Goal: Communication & Community: Share content

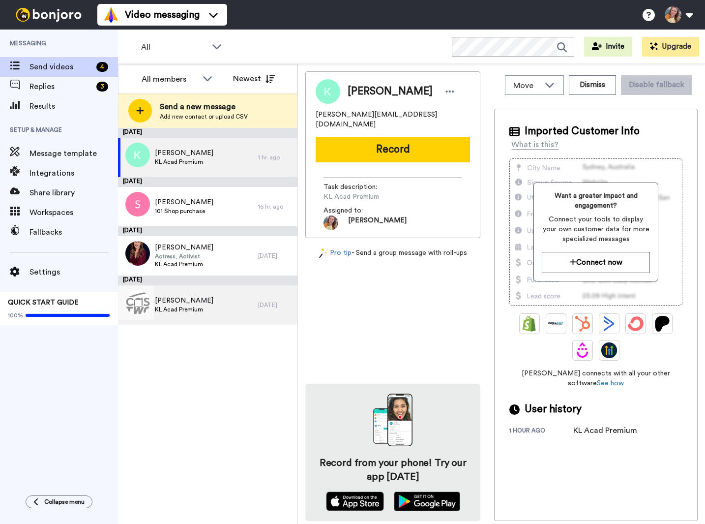
click at [238, 304] on div "Margie KL Acad Premium" at bounding box center [188, 304] width 140 height 39
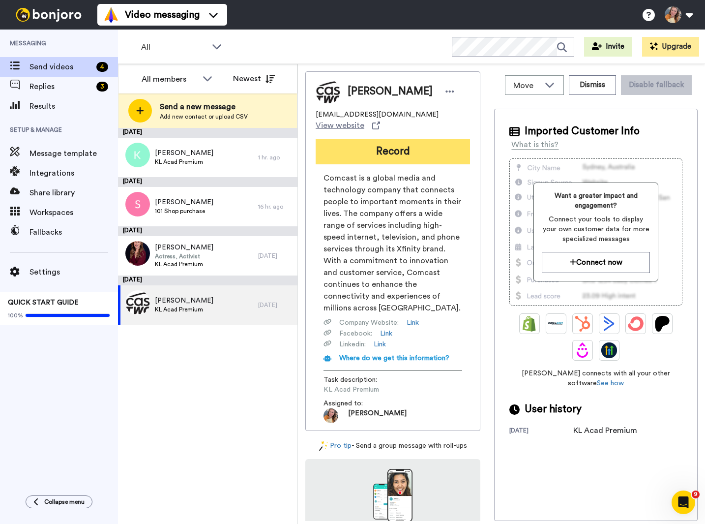
click at [423, 145] on button "Record" at bounding box center [393, 152] width 154 height 26
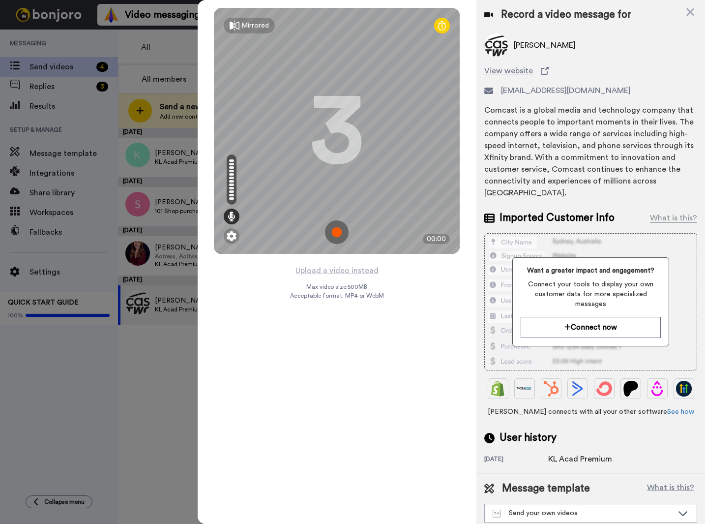
click at [414, 428] on div "Mirrored Redo 3 00:00 Upload a video instead Max video size: 500 MB Acceptable …" at bounding box center [337, 262] width 279 height 524
click at [694, 11] on icon at bounding box center [690, 12] width 10 height 12
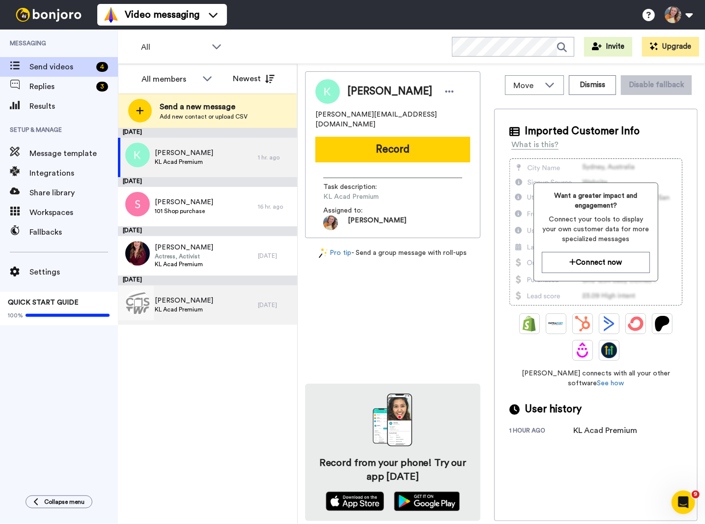
click at [192, 316] on div "Margie KL Acad Premium" at bounding box center [188, 304] width 140 height 39
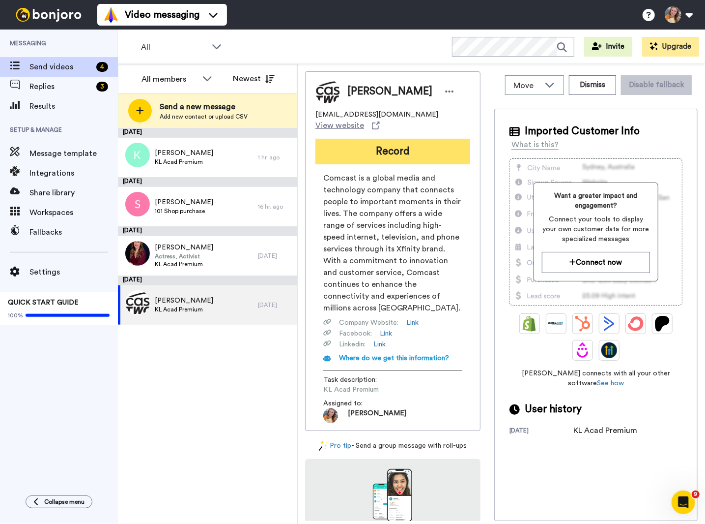
click at [392, 142] on button "Record" at bounding box center [393, 152] width 155 height 26
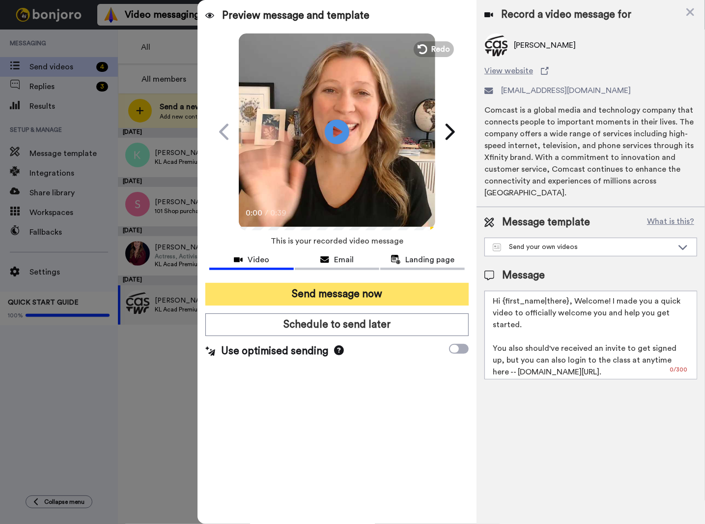
click at [339, 295] on button "Send message now" at bounding box center [337, 294] width 264 height 23
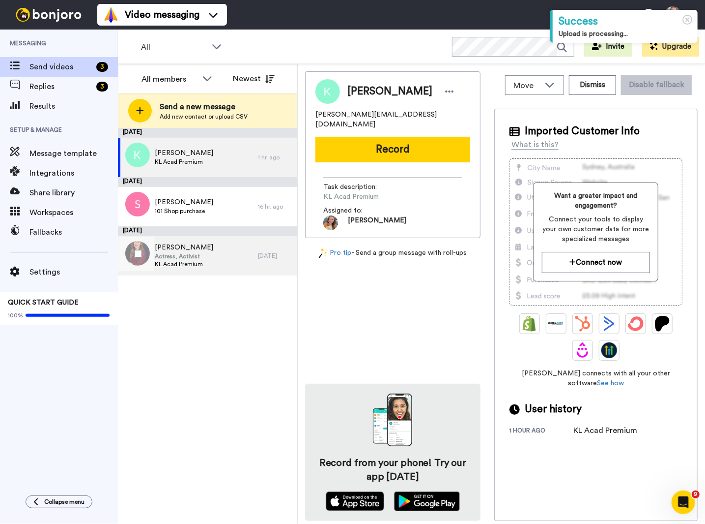
click at [226, 255] on div "Susan Actress, Activist KL Acad Premium" at bounding box center [188, 255] width 140 height 39
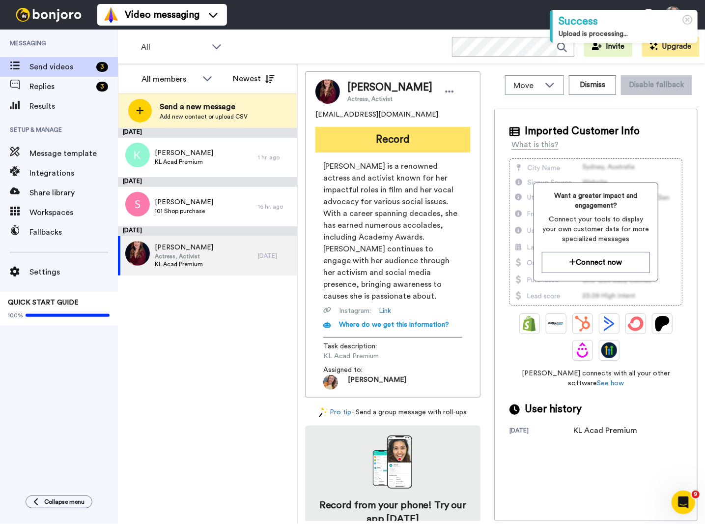
click at [410, 145] on button "Record" at bounding box center [393, 140] width 155 height 26
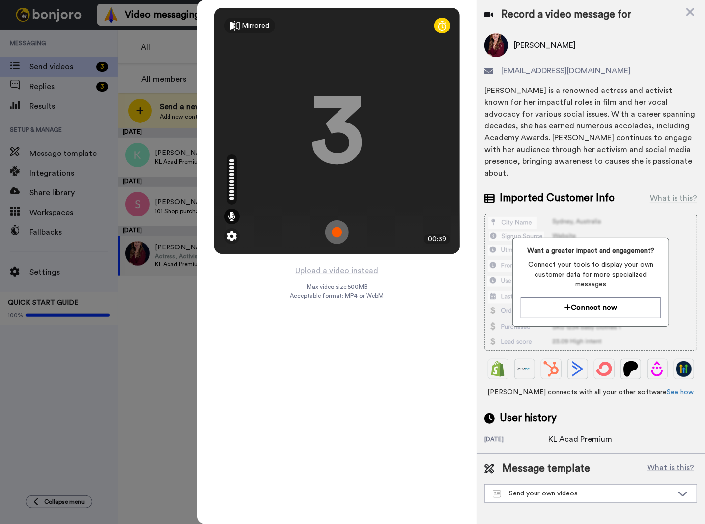
click at [163, 328] on div at bounding box center [352, 262] width 705 height 524
click at [692, 12] on icon at bounding box center [691, 12] width 8 height 8
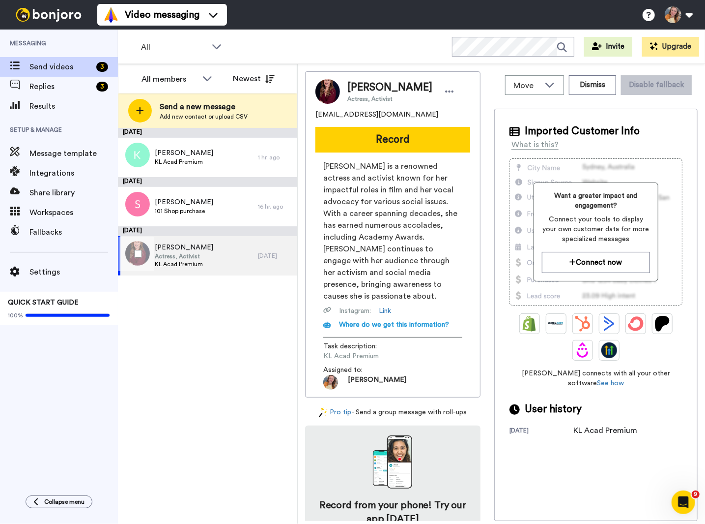
click at [243, 261] on div "Susan Actress, Activist KL Acad Premium" at bounding box center [188, 255] width 140 height 39
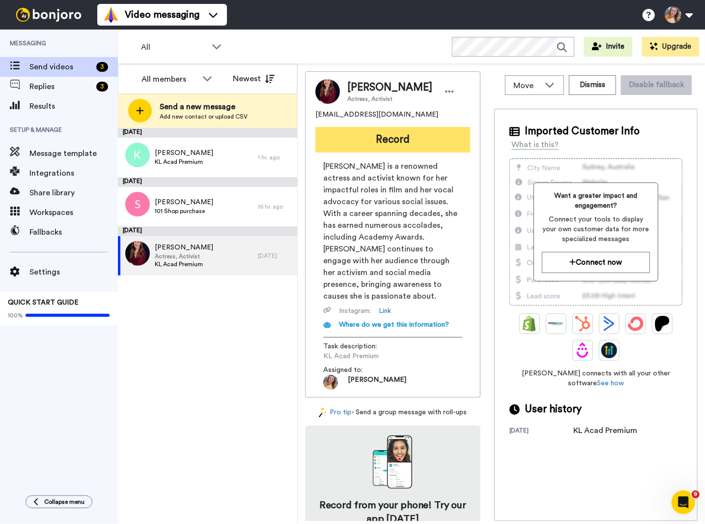
click at [410, 144] on button "Record" at bounding box center [393, 140] width 155 height 26
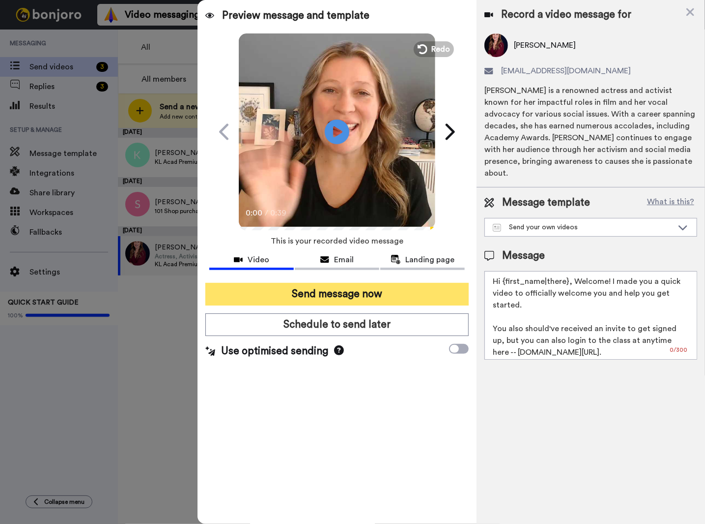
click at [352, 293] on button "Send message now" at bounding box center [337, 294] width 264 height 23
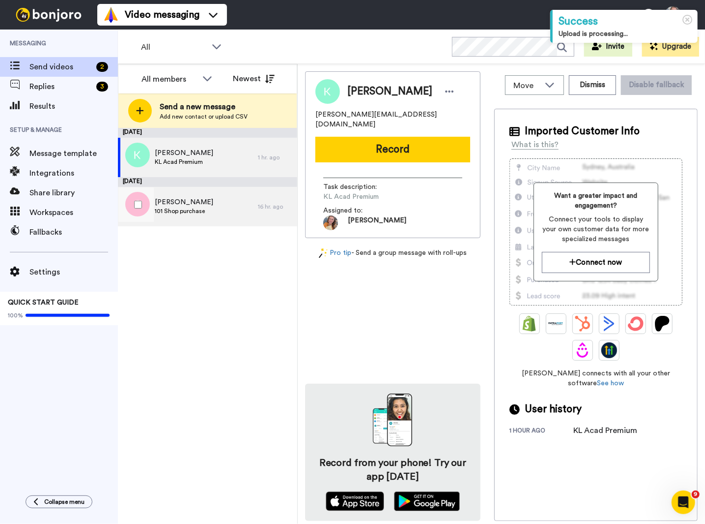
click at [208, 214] on div "Sundee 101 Shop purchase" at bounding box center [188, 206] width 140 height 39
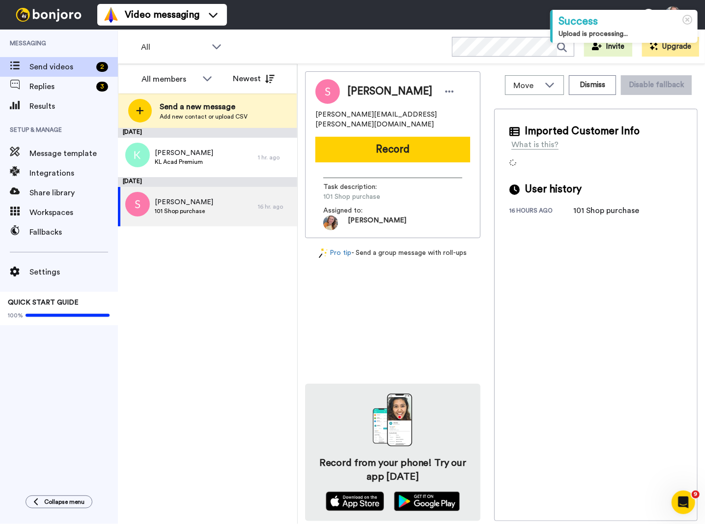
click at [382, 152] on div "Sundee sundee.corley@yahoo.com Record Task description : 101 Shop purchase Assi…" at bounding box center [393, 154] width 176 height 167
click at [383, 146] on button "Record" at bounding box center [393, 150] width 155 height 26
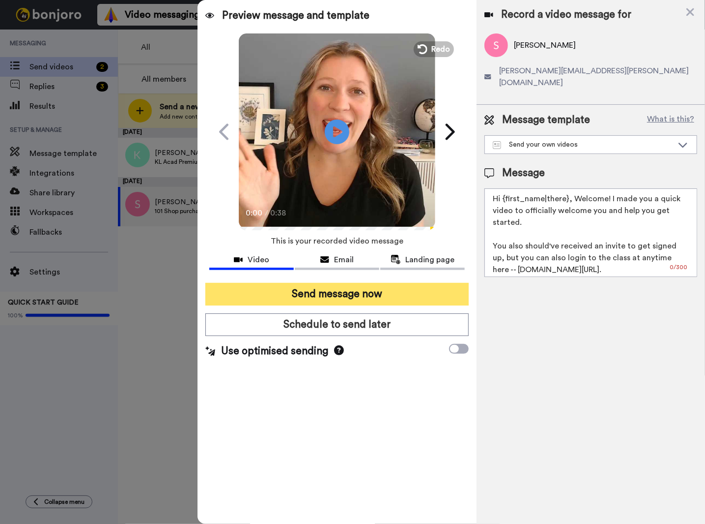
click at [362, 289] on button "Send message now" at bounding box center [337, 294] width 264 height 23
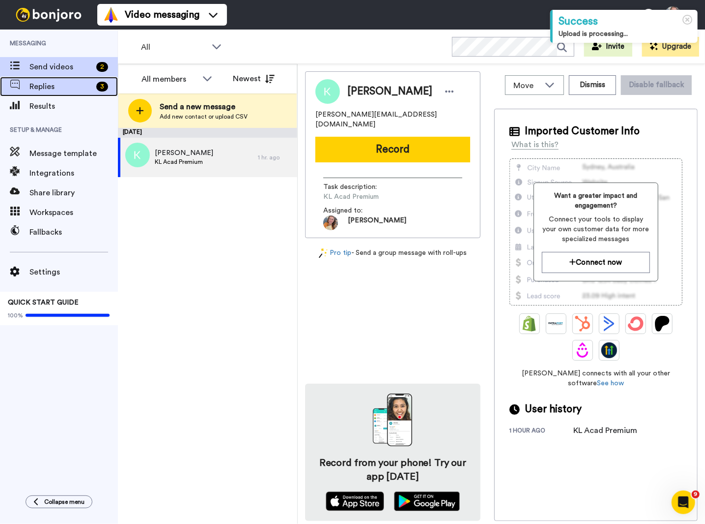
click at [62, 88] on span "Replies" at bounding box center [60, 87] width 63 height 12
